Goal: Information Seeking & Learning: Learn about a topic

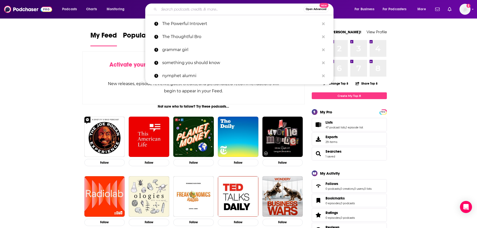
click at [231, 11] on input "Search podcasts, credits, & more..." at bounding box center [231, 9] width 145 height 8
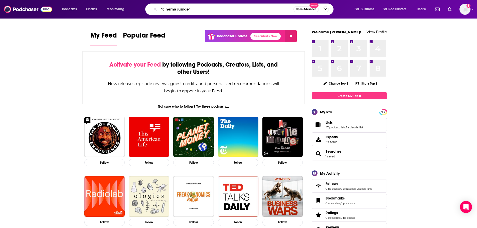
type input ""cinema junkie""
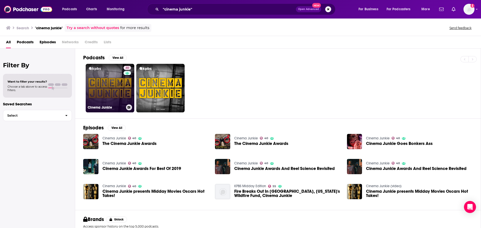
click at [105, 86] on link "40 Cinema Junkie" at bounding box center [110, 88] width 49 height 49
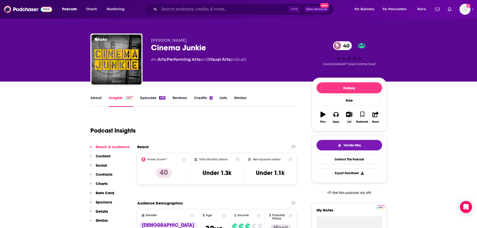
click at [91, 100] on link "About" at bounding box center [95, 101] width 11 height 12
